Goal: Task Accomplishment & Management: Use online tool/utility

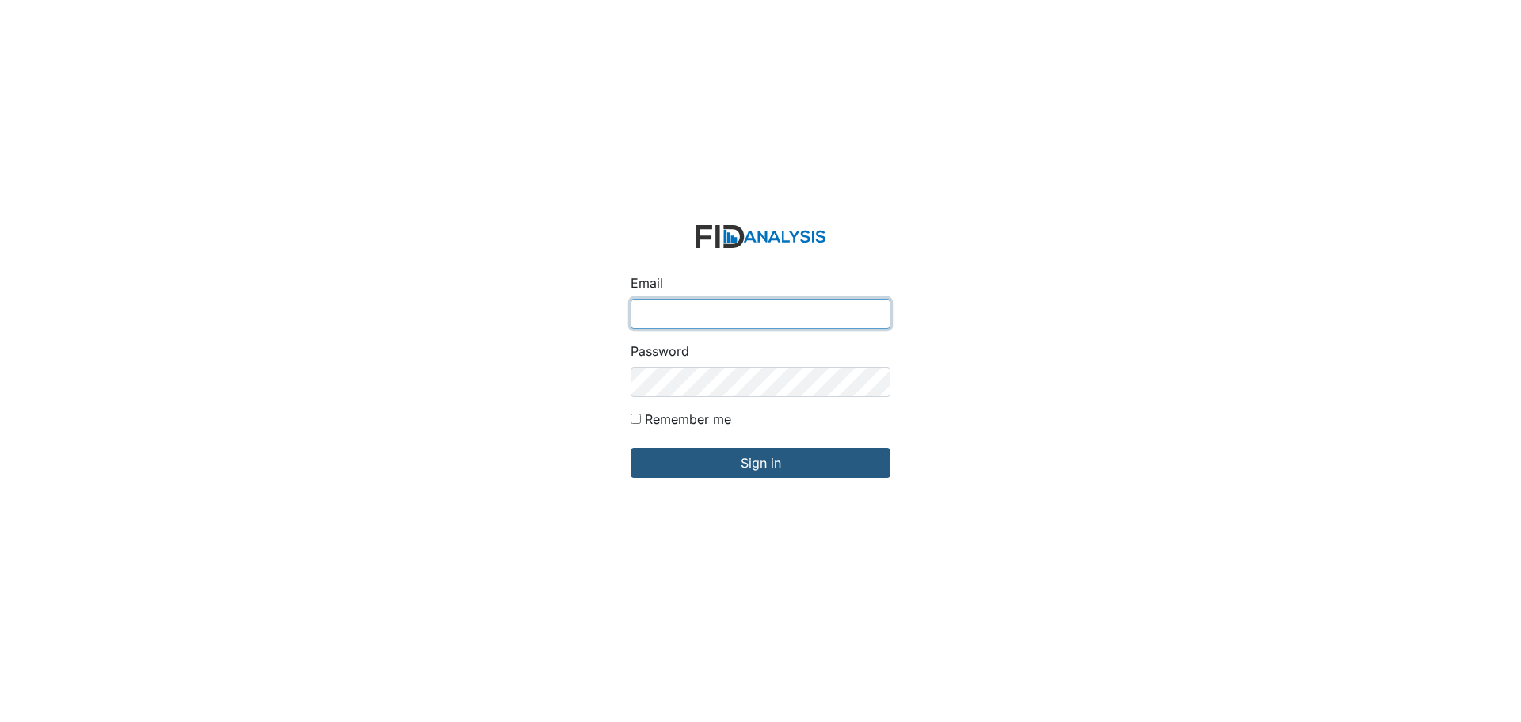
click at [723, 313] on input "Email" at bounding box center [761, 314] width 260 height 30
type input "[EMAIL_ADDRESS][DOMAIN_NAME]"
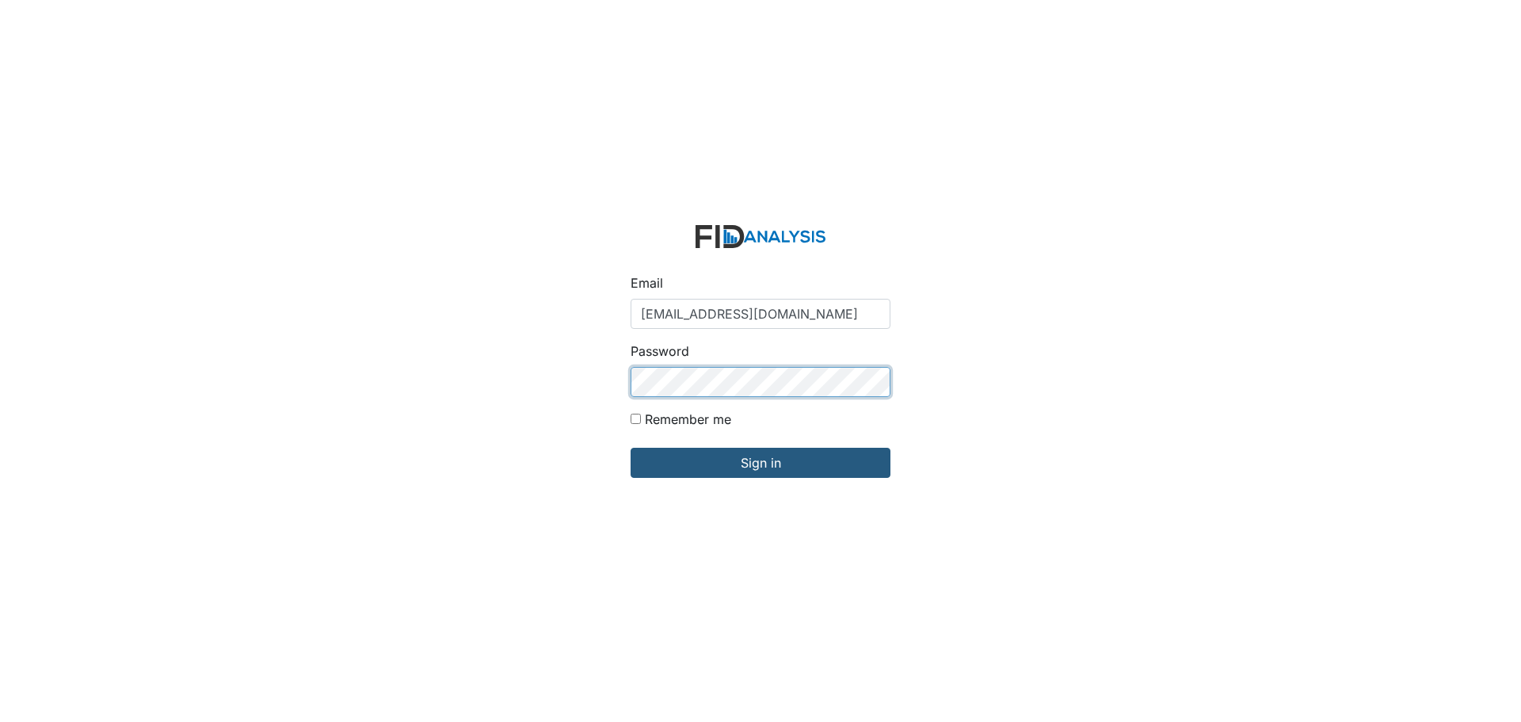
click at [631, 448] on input "Sign in" at bounding box center [761, 463] width 260 height 30
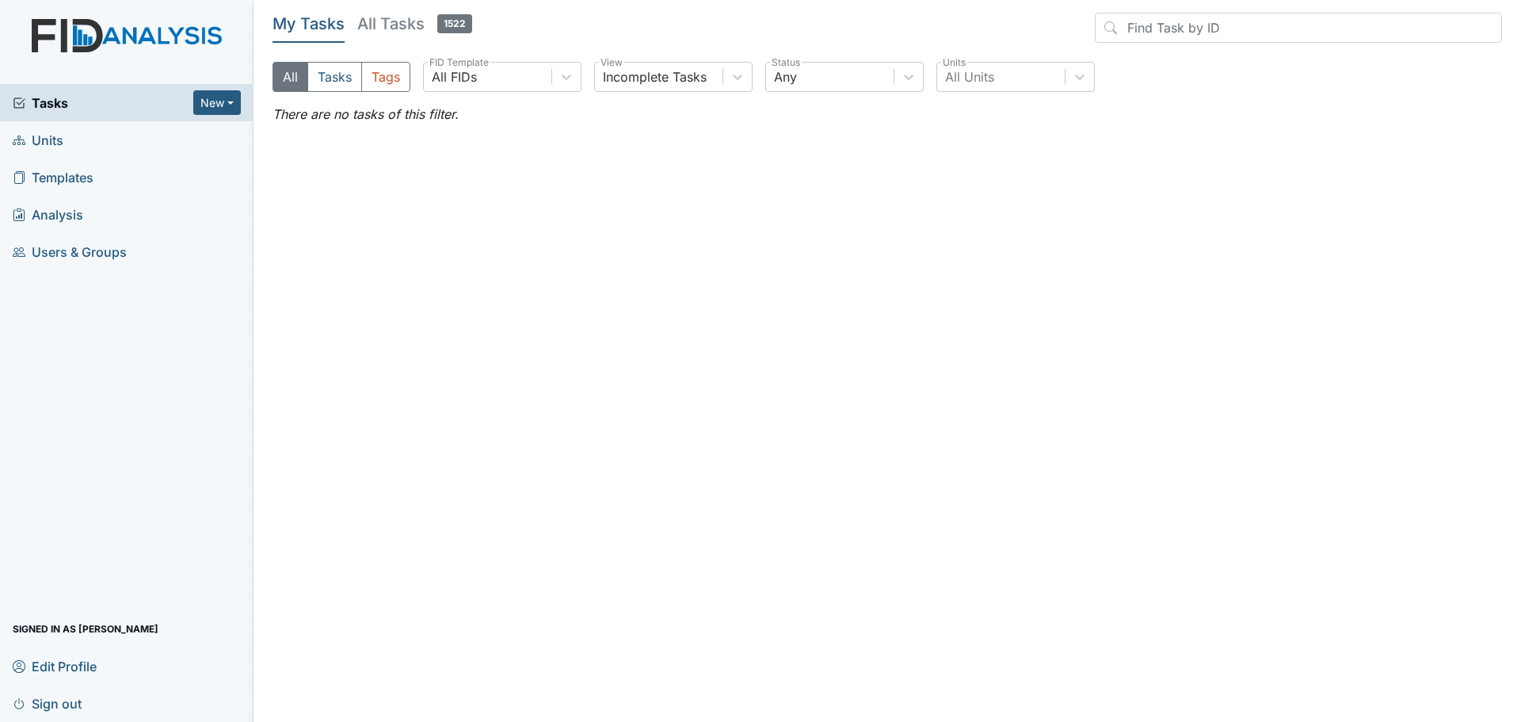
click at [37, 139] on span "Units" at bounding box center [38, 140] width 51 height 25
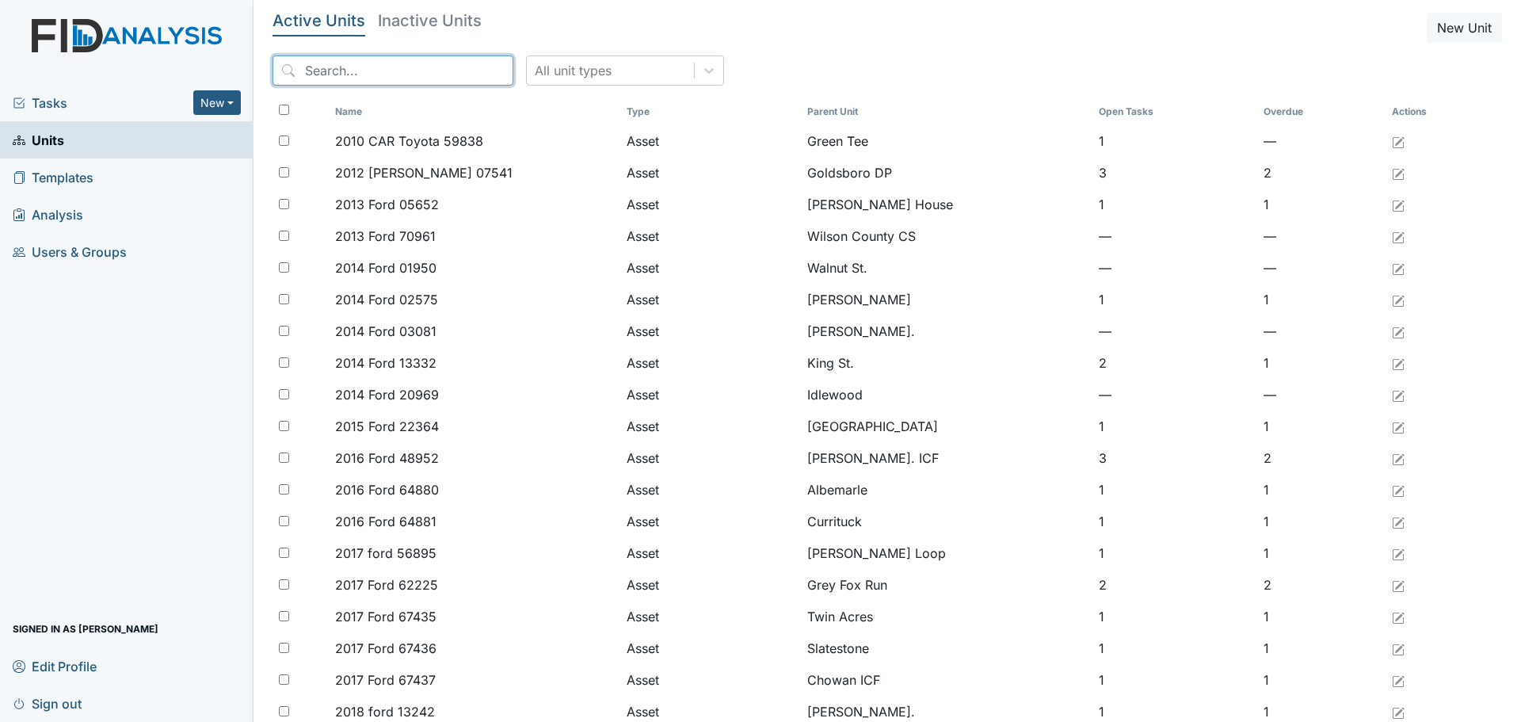
click at [315, 69] on input "search" at bounding box center [393, 70] width 241 height 30
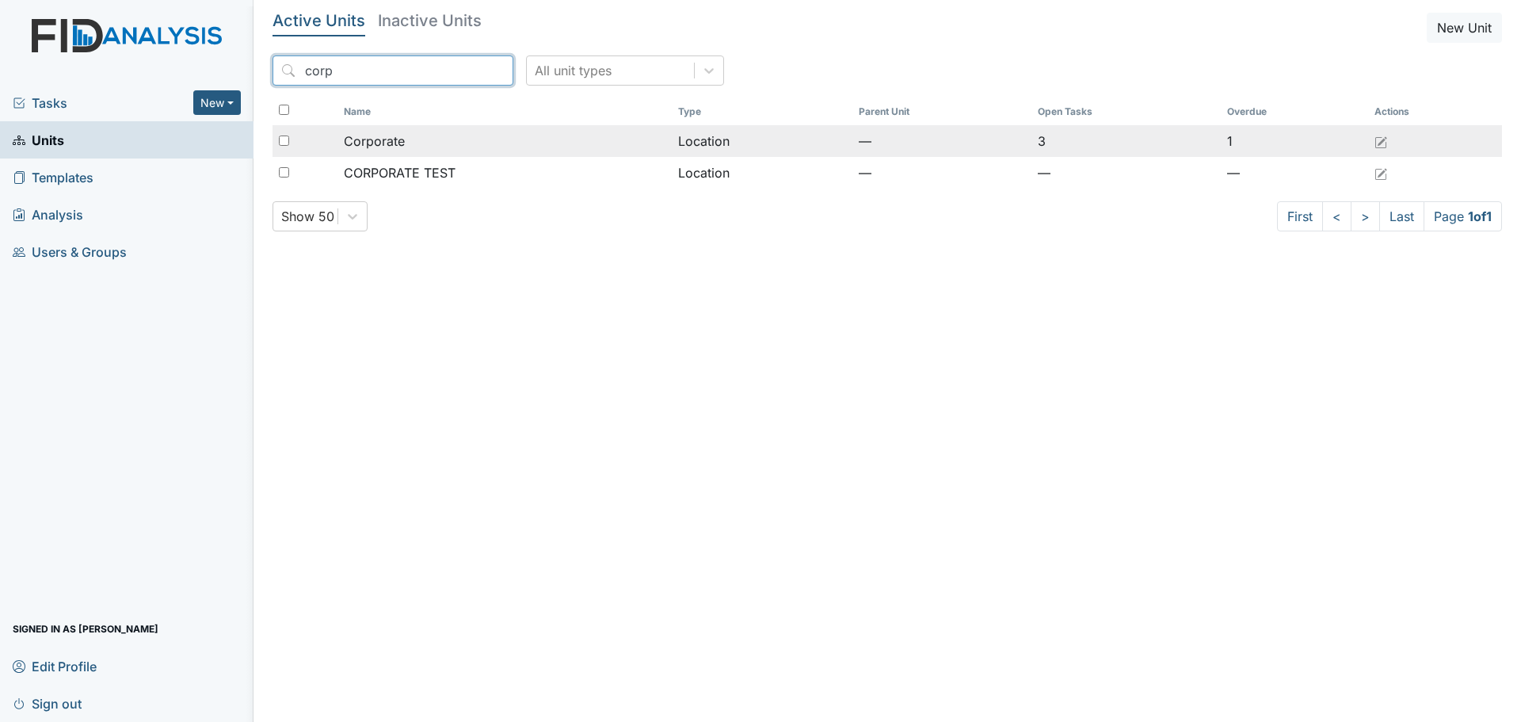
type input "corp"
click at [387, 136] on span "Corporate" at bounding box center [374, 141] width 61 height 19
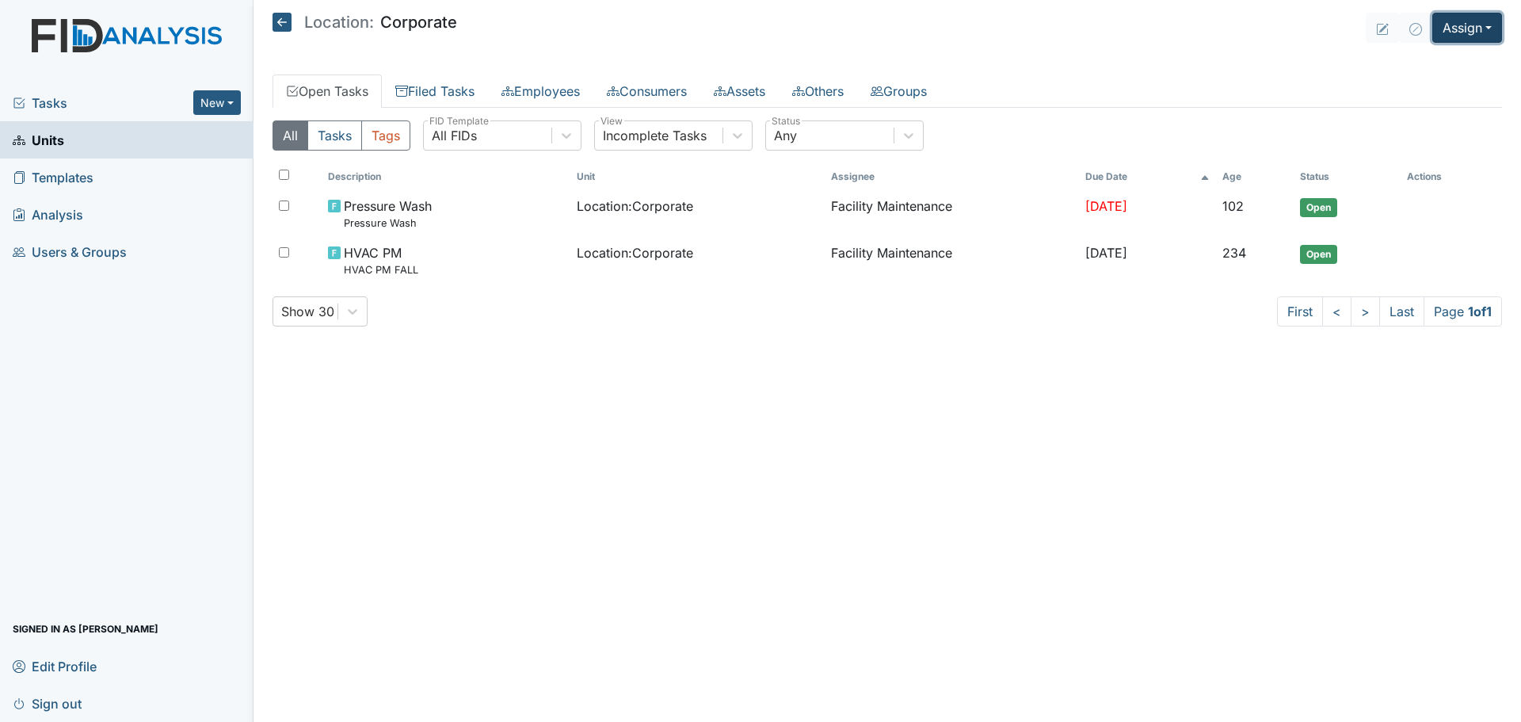
click at [1479, 32] on button "Assign" at bounding box center [1468, 28] width 70 height 30
click at [1447, 86] on link "Assign Inspection" at bounding box center [1429, 89] width 143 height 25
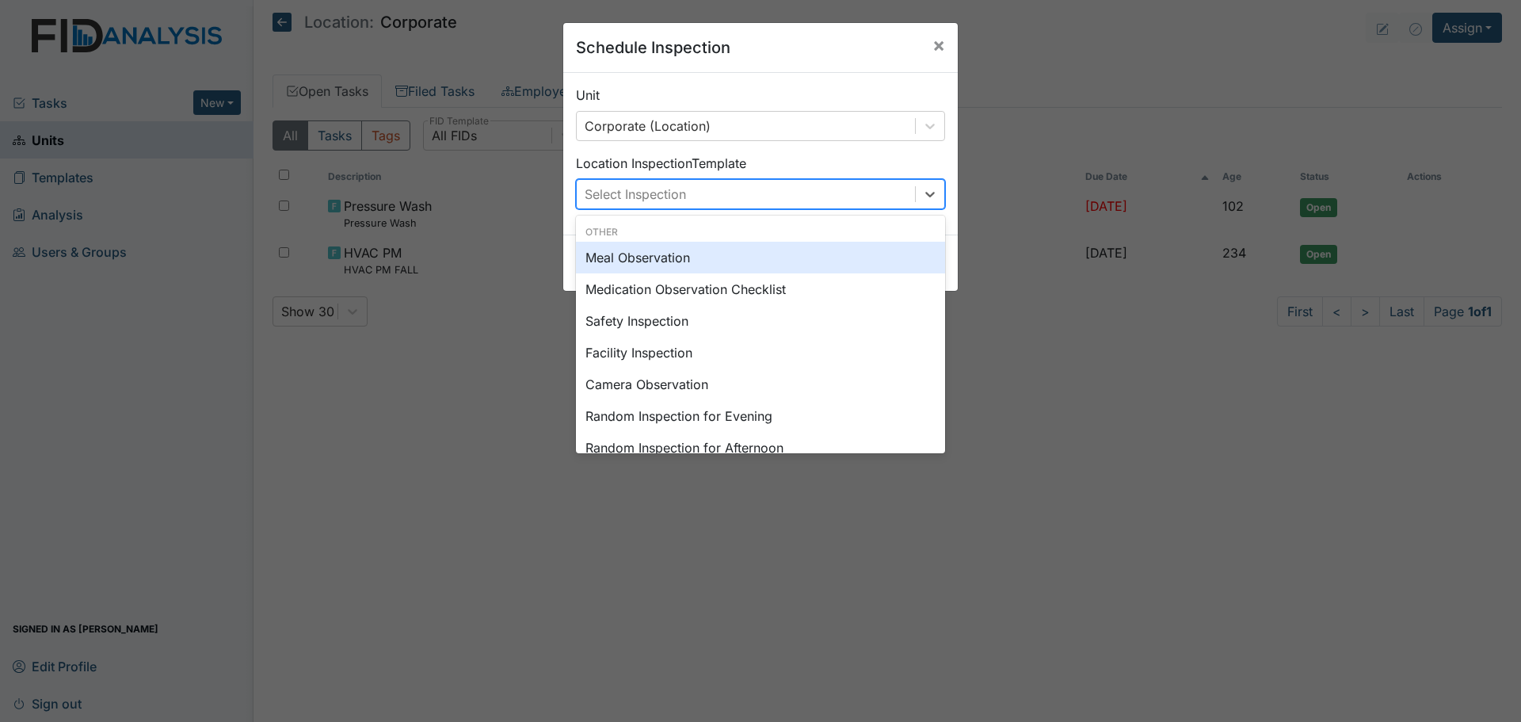
click at [836, 193] on div "Select Inspection" at bounding box center [746, 194] width 338 height 29
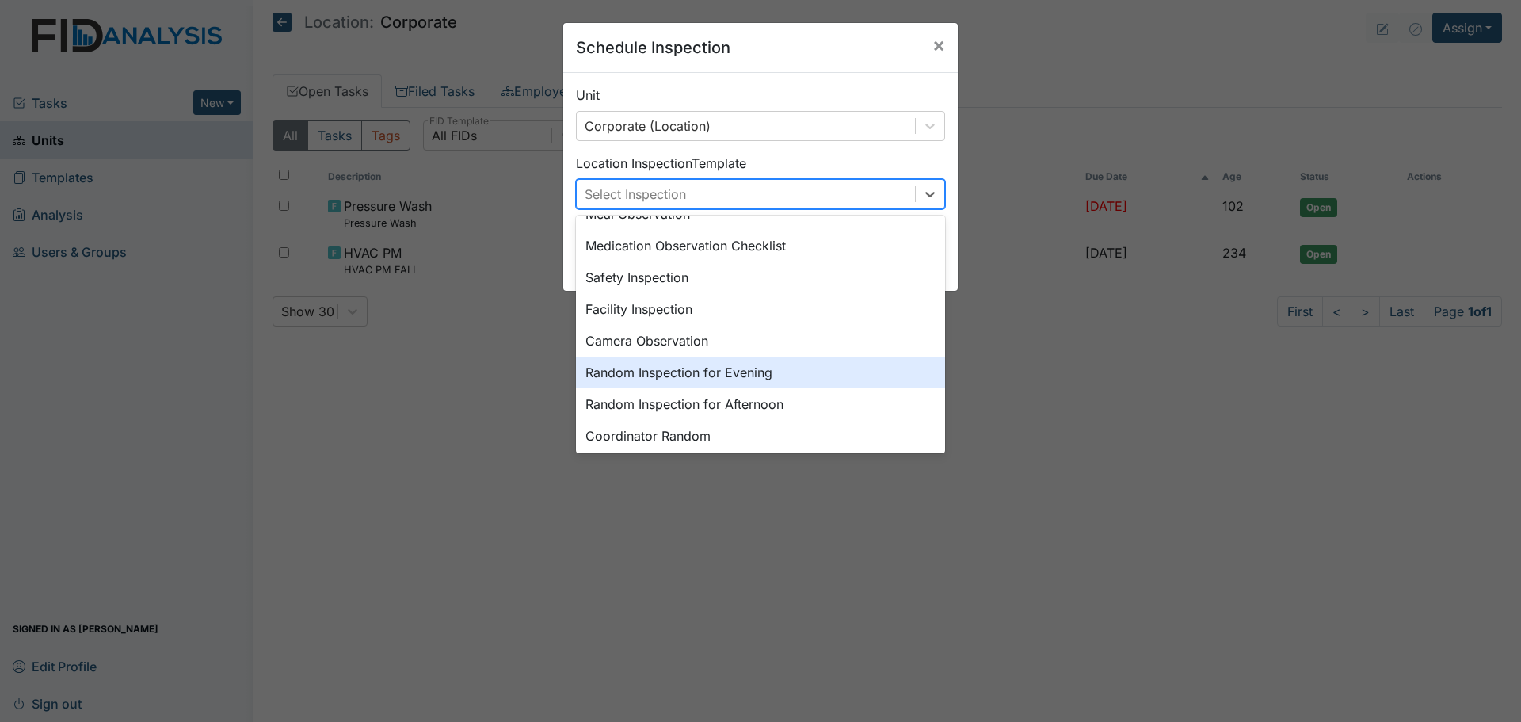
scroll to position [158, 0]
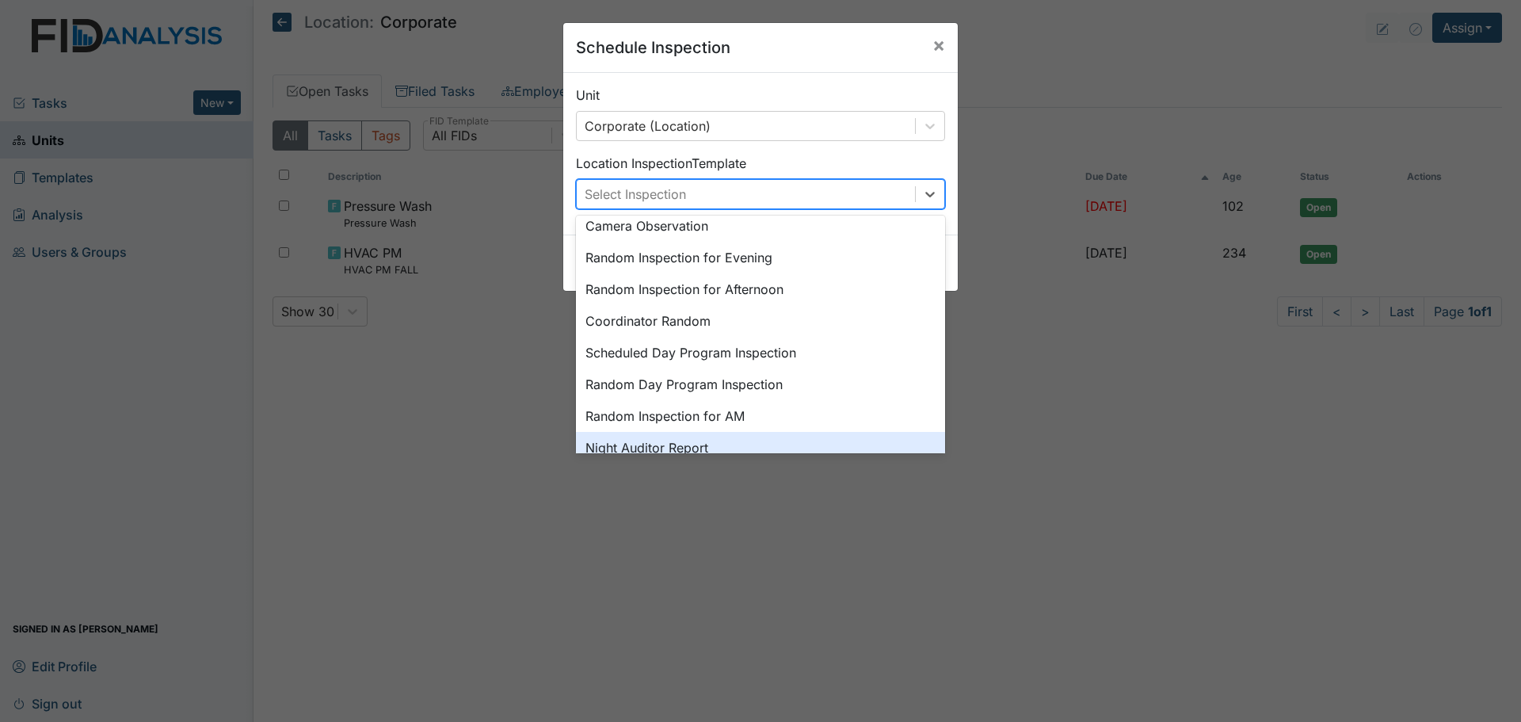
click at [743, 445] on div "Night Auditor Report" at bounding box center [760, 448] width 369 height 32
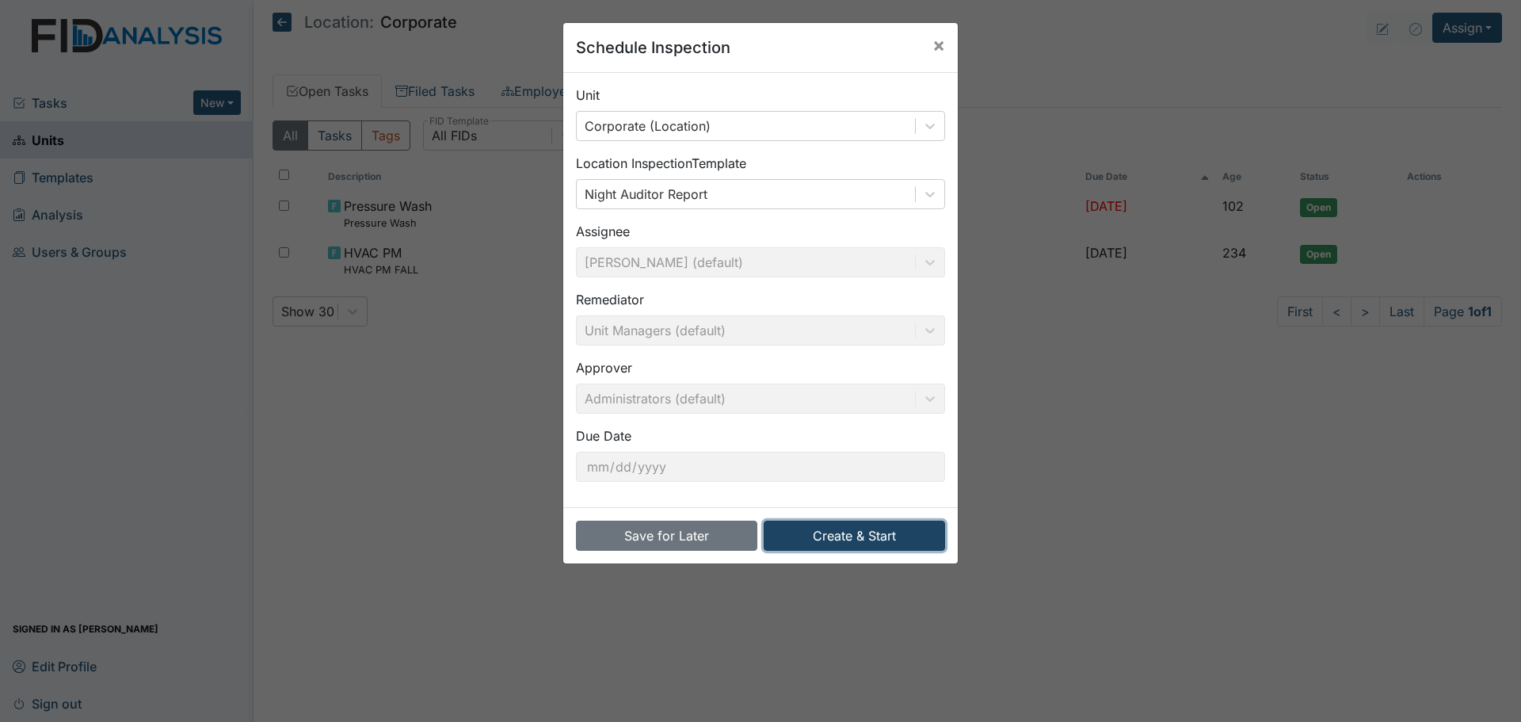
click at [845, 536] on button "Create & Start" at bounding box center [854, 536] width 181 height 30
